Goal: Transaction & Acquisition: Obtain resource

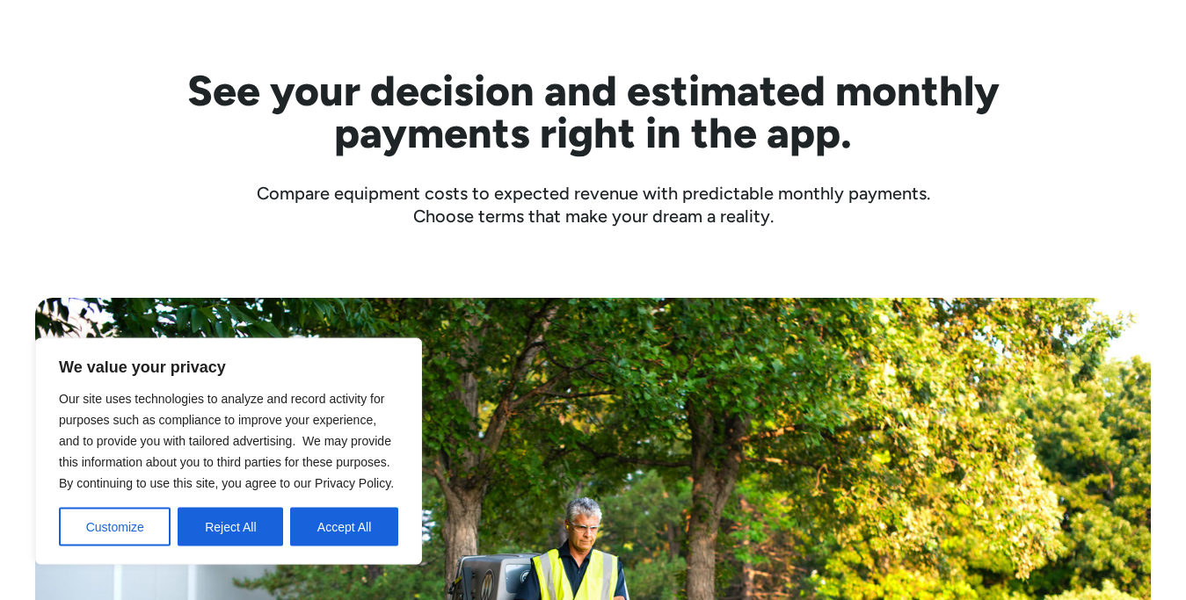
scroll to position [583, 0]
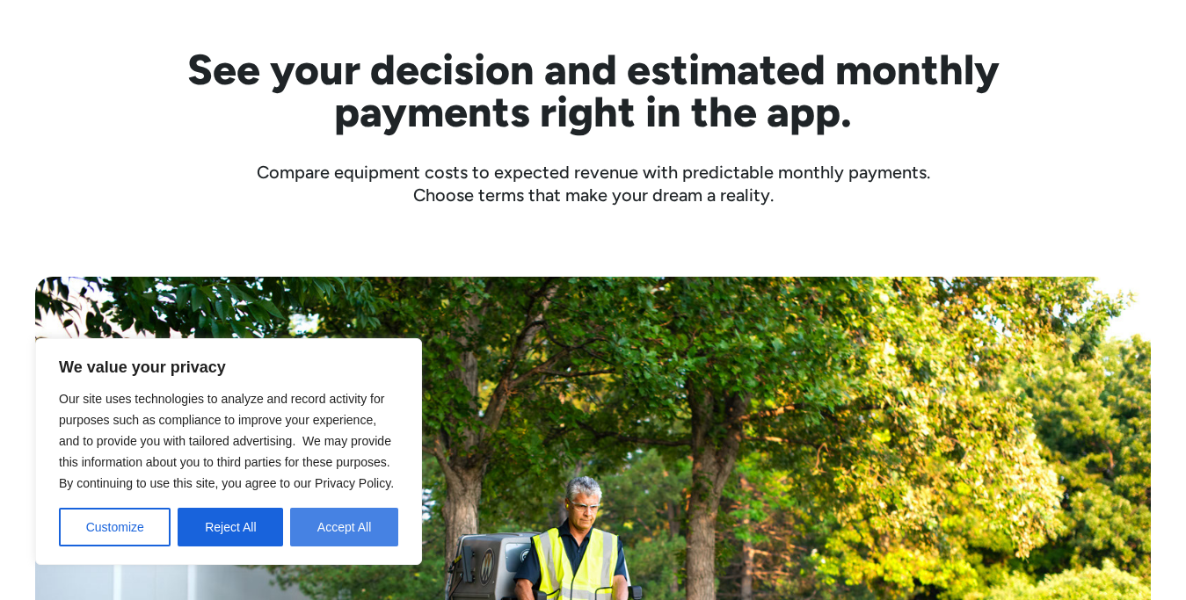
click at [340, 517] on button "Accept All" at bounding box center [344, 527] width 108 height 39
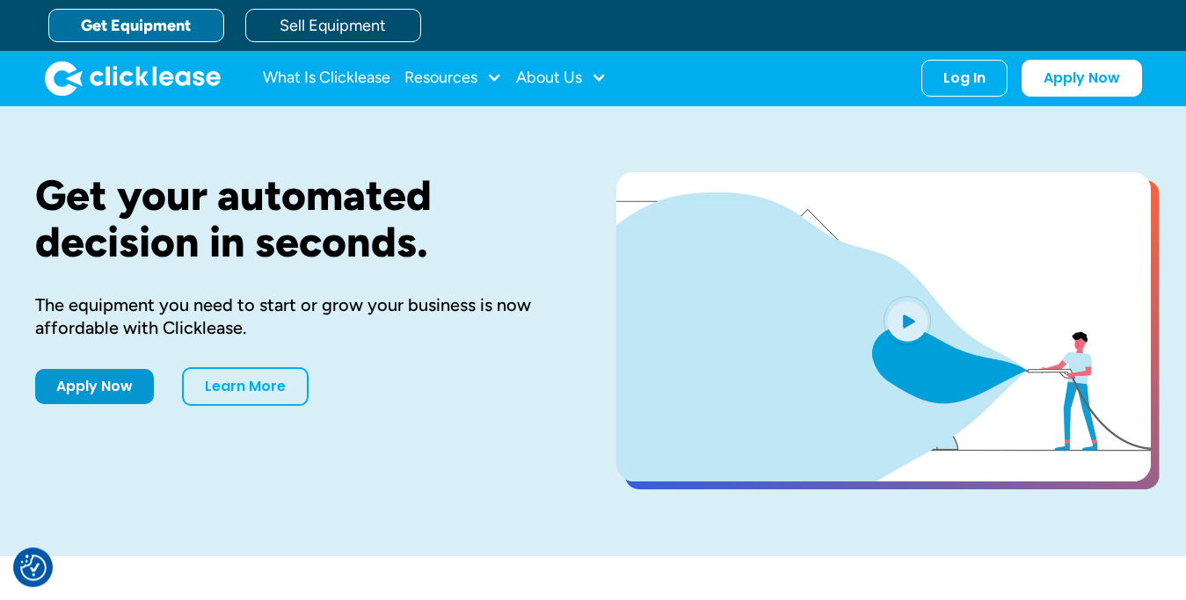
scroll to position [0, 0]
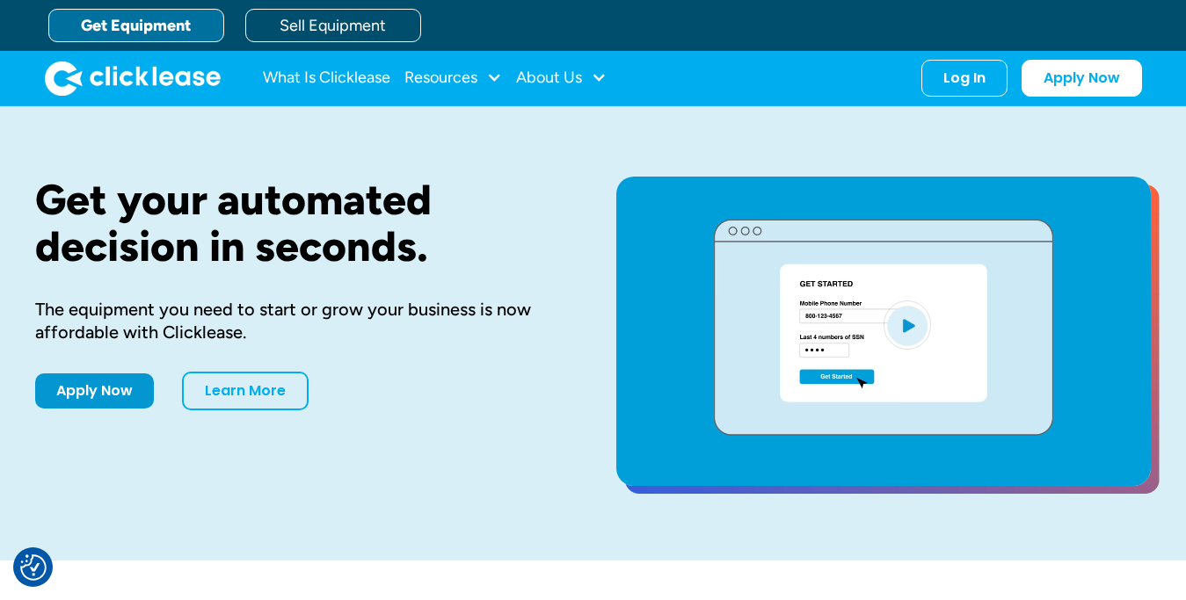
click at [140, 25] on link "Get Equipment" at bounding box center [136, 25] width 176 height 33
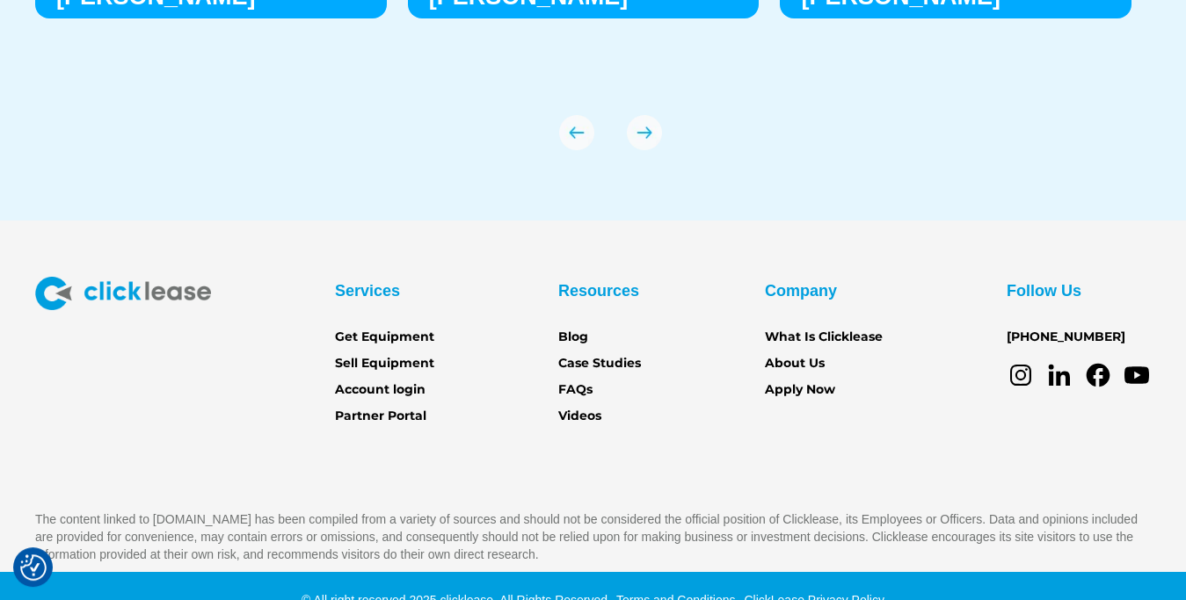
scroll to position [6267, 0]
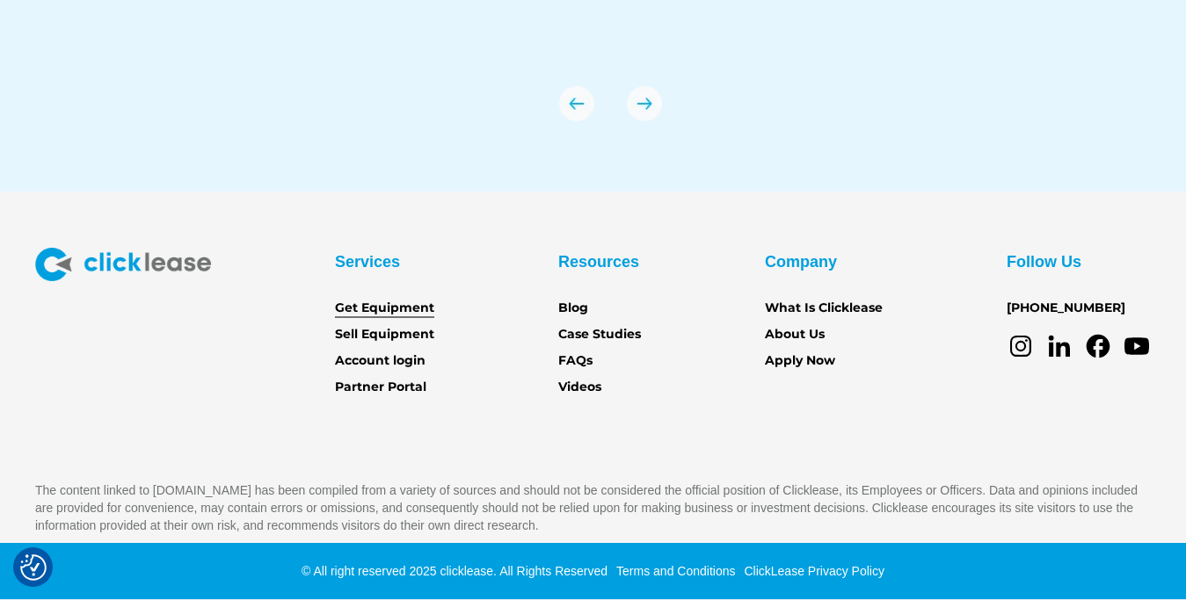
click at [400, 309] on link "Get Equipment" at bounding box center [384, 308] width 99 height 19
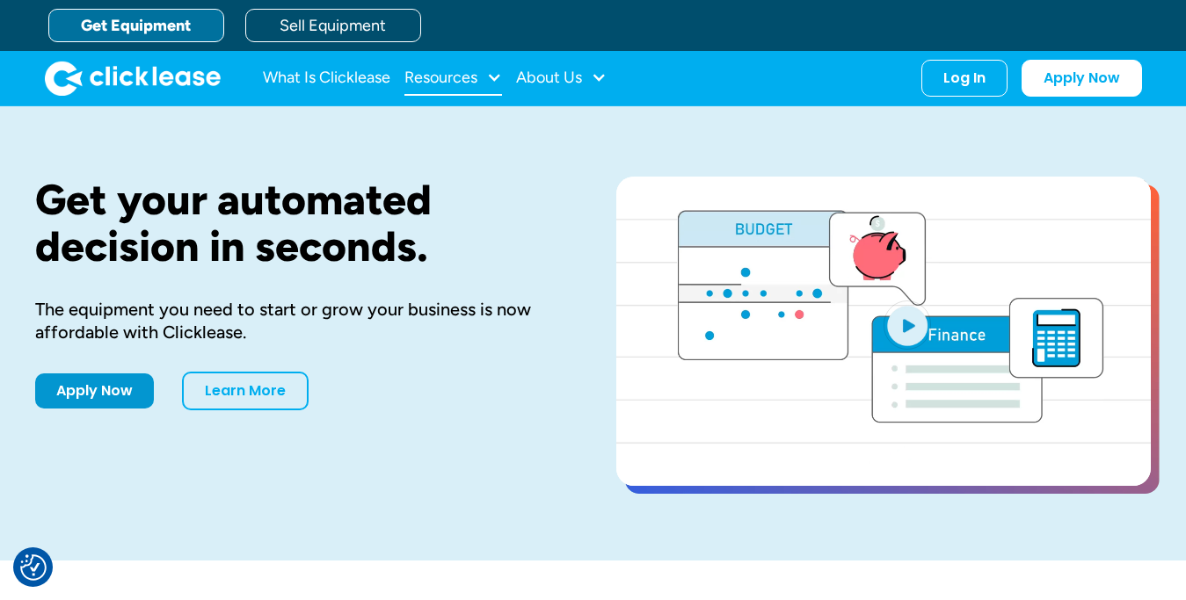
click at [461, 77] on div "Resources" at bounding box center [440, 77] width 73 height 0
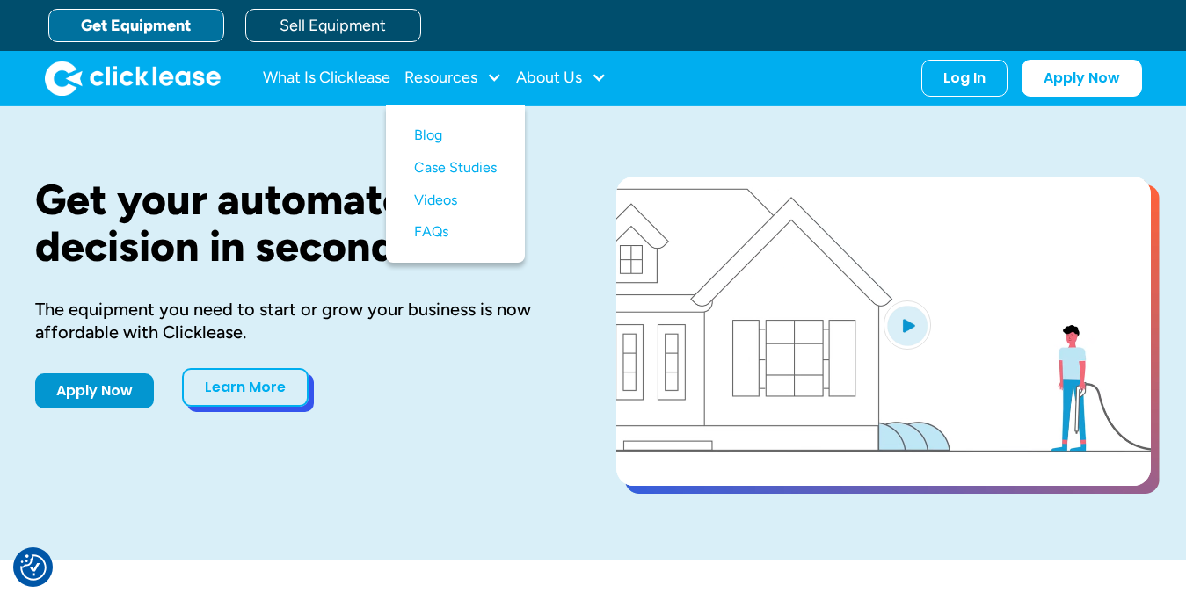
click at [257, 400] on link "Learn More" at bounding box center [245, 387] width 127 height 39
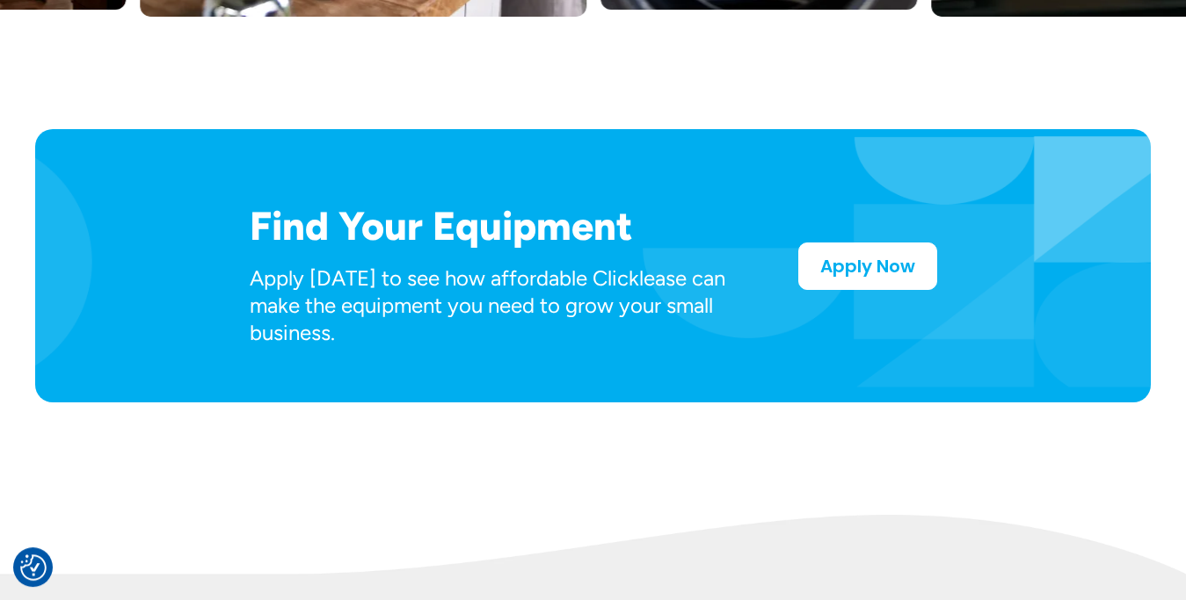
scroll to position [942, 0]
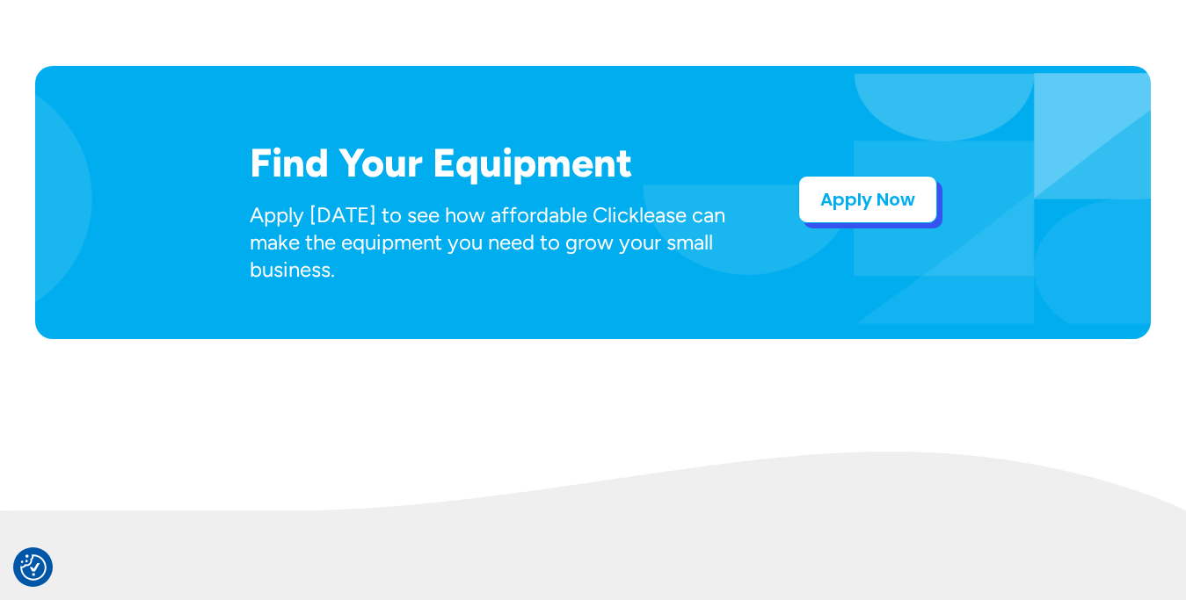
click at [833, 216] on link "Apply Now" at bounding box center [867, 199] width 139 height 47
